Goal: Download file/media

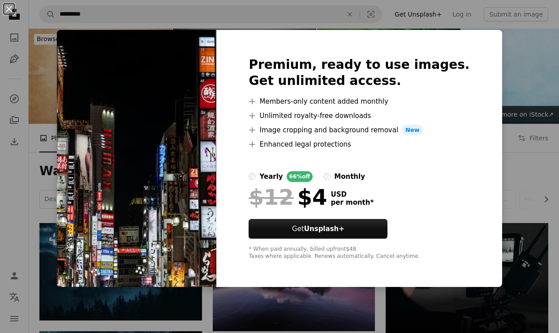
scroll to position [536, 0]
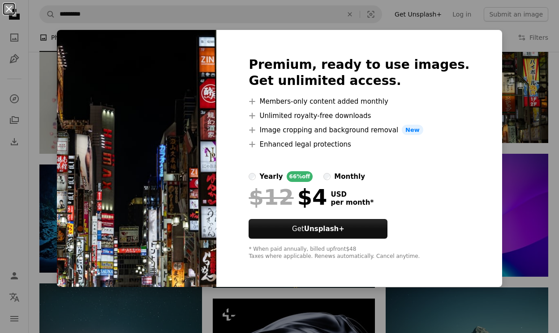
click at [9, 7] on button "An X shape" at bounding box center [9, 9] width 11 height 11
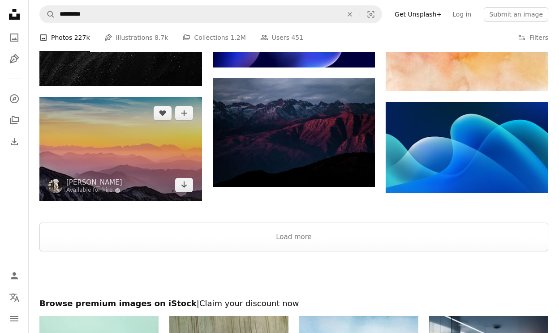
scroll to position [972, 0]
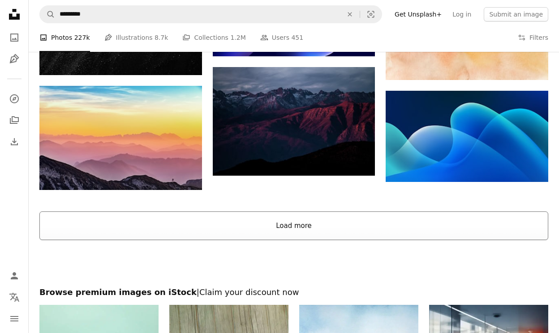
click at [216, 222] on button "Load more" at bounding box center [293, 226] width 508 height 29
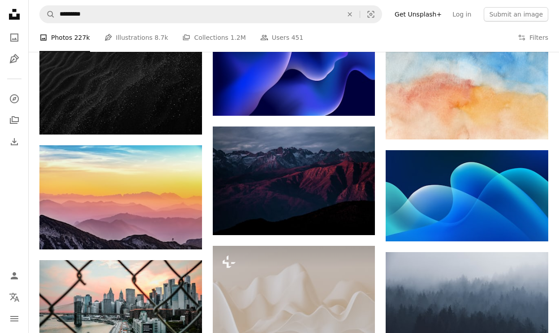
scroll to position [911, 0]
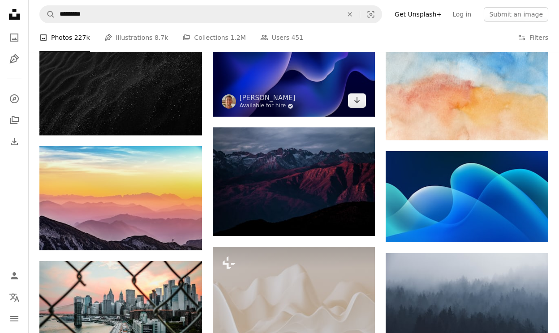
click at [244, 102] on link "Available for hire A checkmark inside of a circle" at bounding box center [267, 105] width 56 height 7
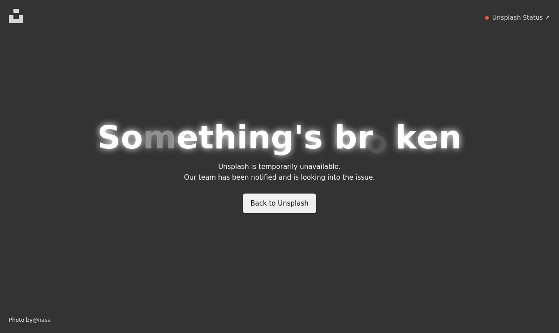
click at [287, 196] on link "Back to Unsplash" at bounding box center [279, 204] width 73 height 20
